Goal: Navigation & Orientation: Find specific page/section

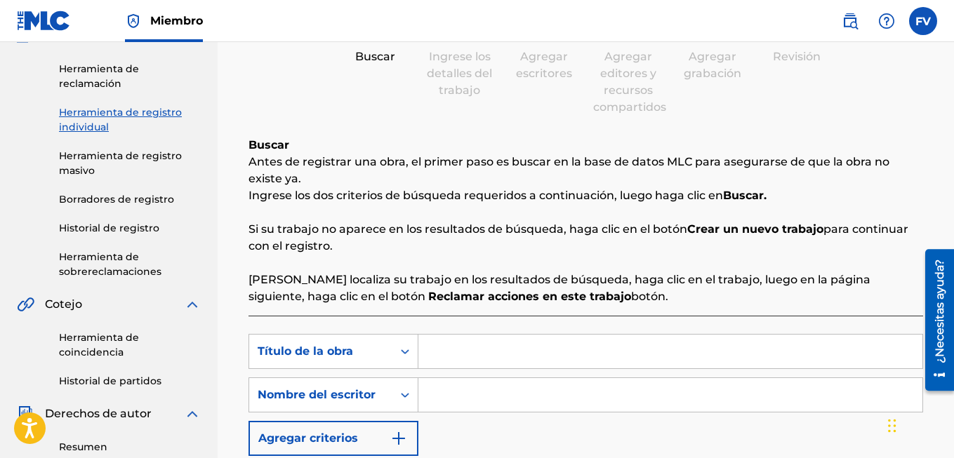
scroll to position [140, 0]
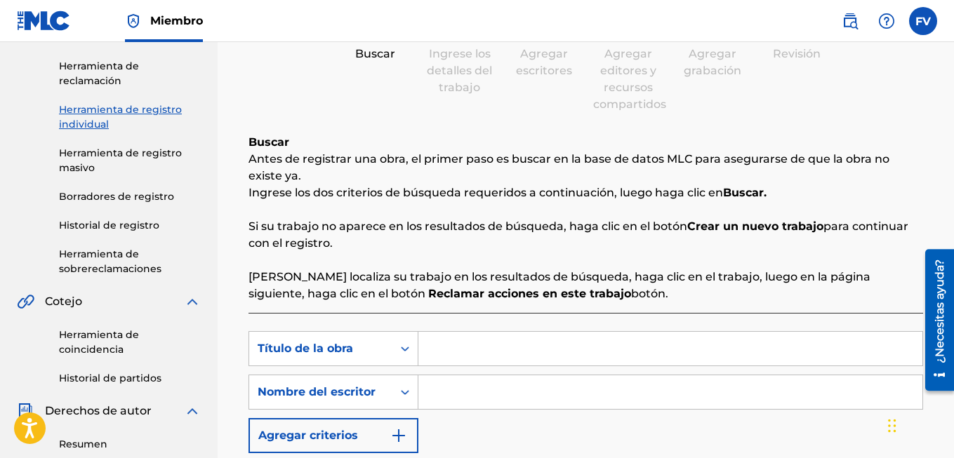
click at [119, 72] on link "Herramienta de reclamación" at bounding box center [130, 73] width 142 height 29
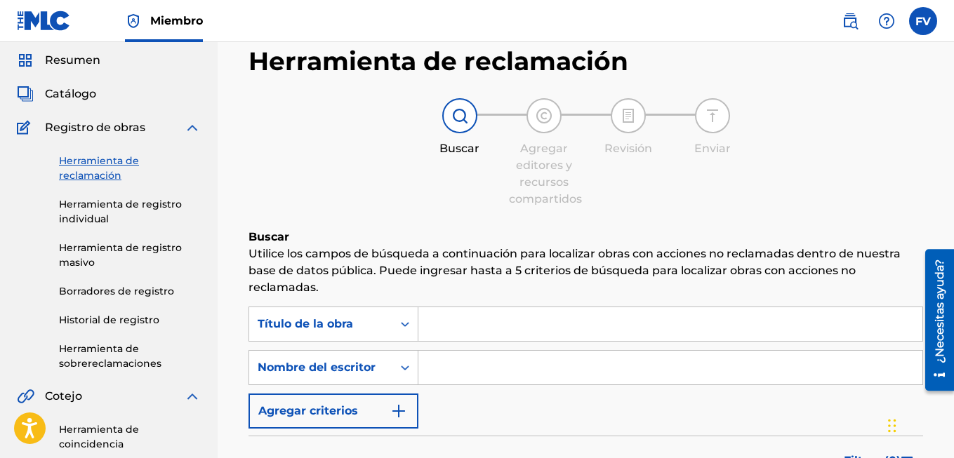
scroll to position [70, 0]
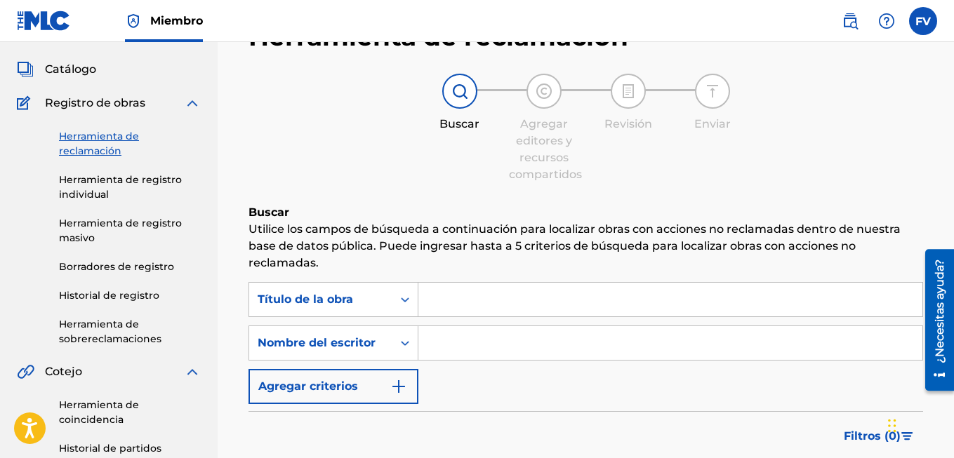
click at [66, 107] on span "Registro de obras" at bounding box center [95, 103] width 100 height 17
click at [69, 68] on span "Catálogo" at bounding box center [70, 69] width 51 height 17
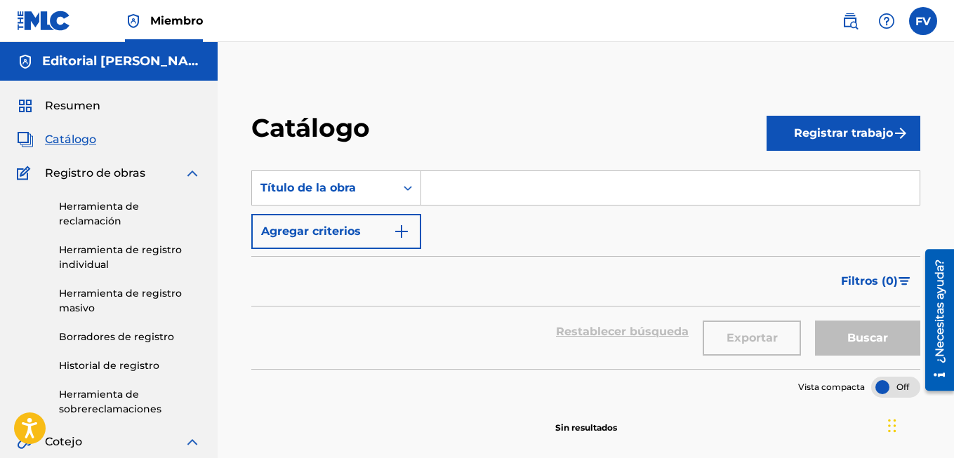
click at [114, 166] on span "Registro de obras" at bounding box center [95, 173] width 100 height 17
click at [114, 170] on span "Registro de obras" at bounding box center [95, 173] width 100 height 17
drag, startPoint x: 114, startPoint y: 170, endPoint x: 62, endPoint y: 104, distance: 84.4
click at [62, 104] on span "Resumen" at bounding box center [72, 106] width 55 height 17
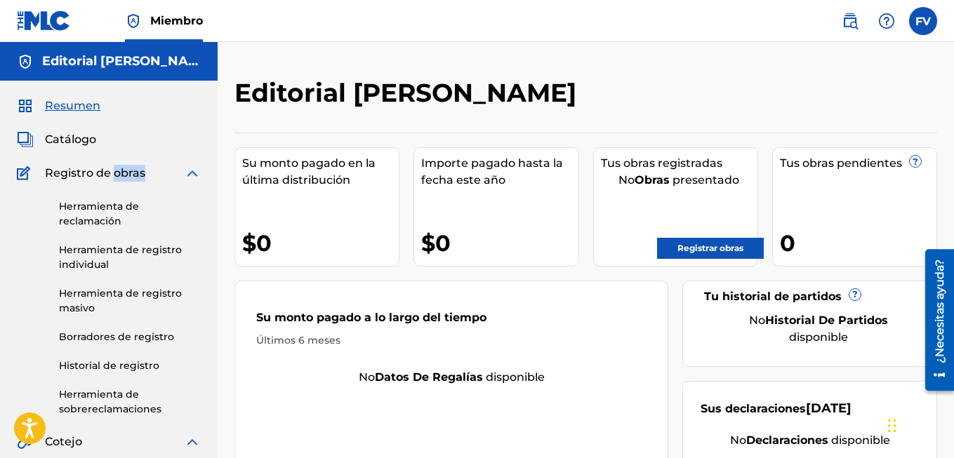
click at [159, 243] on link "Herramienta de registro individual" at bounding box center [130, 257] width 142 height 29
